Goal: Information Seeking & Learning: Learn about a topic

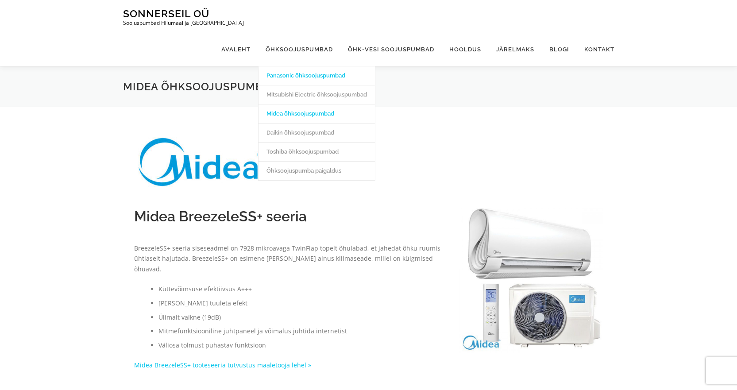
click at [300, 66] on link "Panasonic õhksoojuspumbad" at bounding box center [316, 75] width 116 height 19
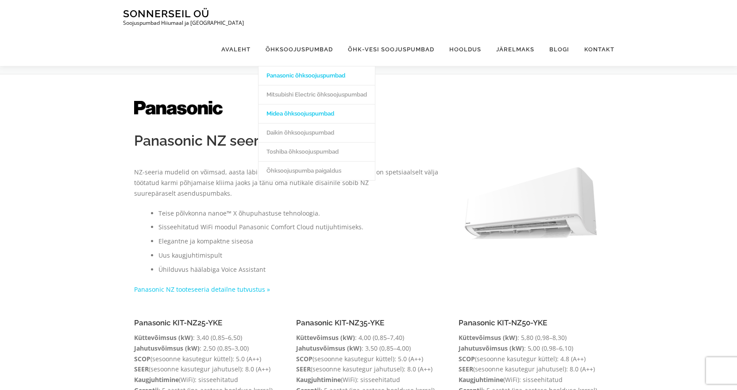
click at [305, 104] on link "Midea õhksoojuspumbad" at bounding box center [316, 113] width 116 height 19
